Goal: Information Seeking & Learning: Learn about a topic

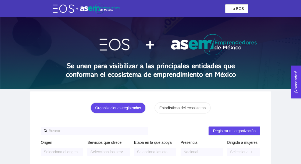
scroll to position [2, 0]
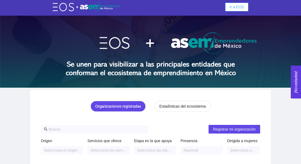
click at [238, 6] on span "Ir a EOS" at bounding box center [237, 7] width 15 height 6
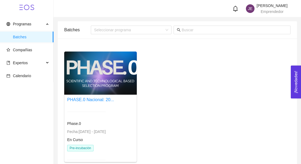
scroll to position [2, 0]
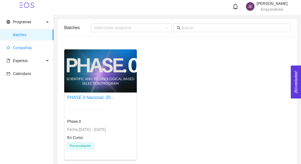
click at [15, 49] on span "Compañías" at bounding box center [22, 47] width 19 height 4
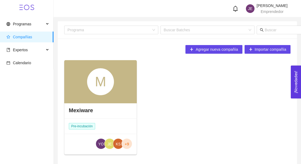
click at [78, 101] on div "M" at bounding box center [100, 81] width 73 height 43
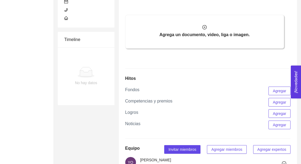
scroll to position [506, 0]
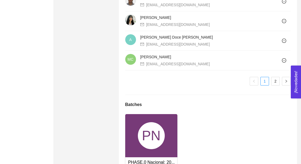
click at [169, 133] on div "PN" at bounding box center [151, 135] width 52 height 43
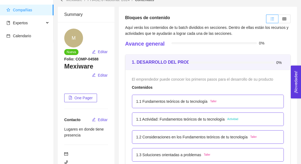
scroll to position [29, 0]
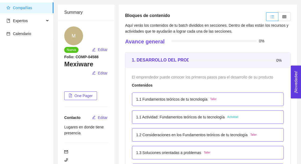
click at [247, 97] on div "1.1 Fundamentos teóricos de tu tecnología Taller" at bounding box center [208, 99] width 144 height 6
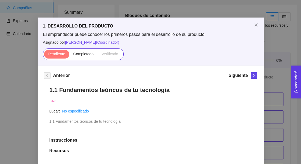
scroll to position [9, 0]
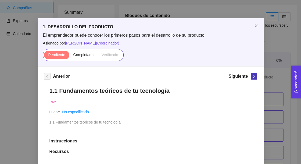
click at [252, 76] on span "right" at bounding box center [254, 76] width 6 height 4
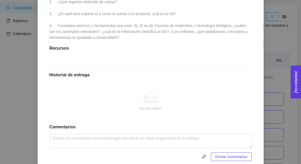
scroll to position [179, 0]
click at [203, 160] on button "button" at bounding box center [204, 155] width 9 height 9
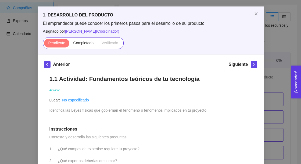
scroll to position [20, 0]
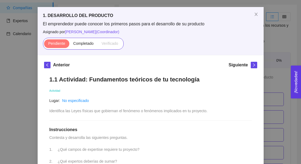
click at [279, 48] on div "1. DESARROLLO DEL PRODUCTO El emprendedor puede conocer los primeros pasos para…" at bounding box center [150, 82] width 301 height 164
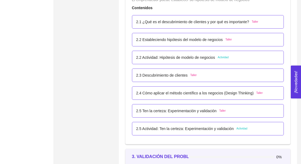
scroll to position [546, 0]
click at [262, 24] on div "2.1 ¿Qué es el descubrimiento de clientes y por qué es importante? Taller" at bounding box center [208, 22] width 144 height 6
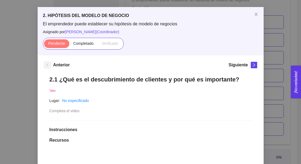
scroll to position [0, 0]
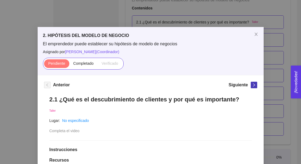
click at [254, 87] on button "button" at bounding box center [254, 85] width 6 height 6
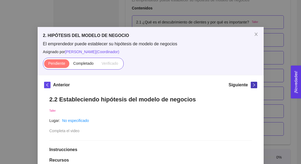
click at [253, 87] on button "button" at bounding box center [254, 85] width 6 height 6
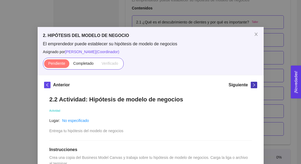
click at [253, 87] on button "button" at bounding box center [254, 85] width 6 height 6
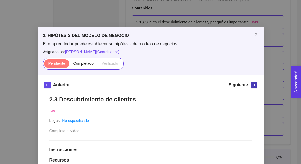
click at [254, 87] on button "button" at bounding box center [254, 85] width 6 height 6
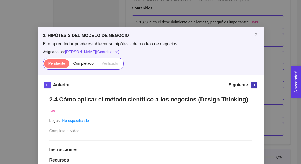
click at [254, 87] on button "button" at bounding box center [254, 85] width 6 height 6
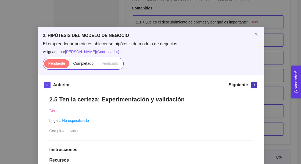
click at [254, 87] on button "button" at bounding box center [254, 85] width 6 height 6
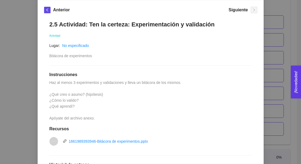
scroll to position [75, 0]
click at [281, 68] on div "2. HIPÓTESIS DEL MODELO DE NEGOCIO El emprendedor puede establecer su hipótesis…" at bounding box center [150, 82] width 301 height 164
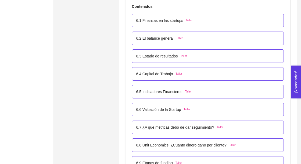
scroll to position [1278, 0]
click at [254, 21] on div "6.1 Finanzas en las startups Taller" at bounding box center [208, 20] width 144 height 6
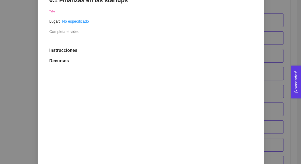
scroll to position [99, 0]
